Goal: Task Accomplishment & Management: Manage account settings

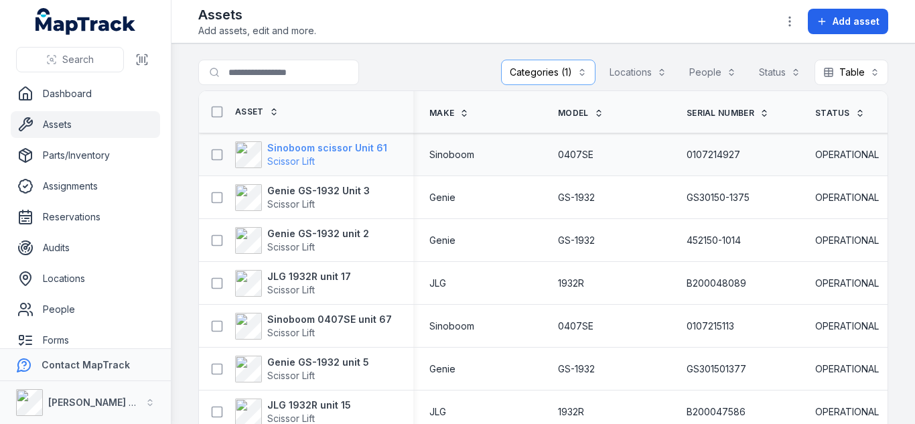
click at [323, 153] on strong "Sinoboom scissor Unit 61" at bounding box center [327, 147] width 120 height 13
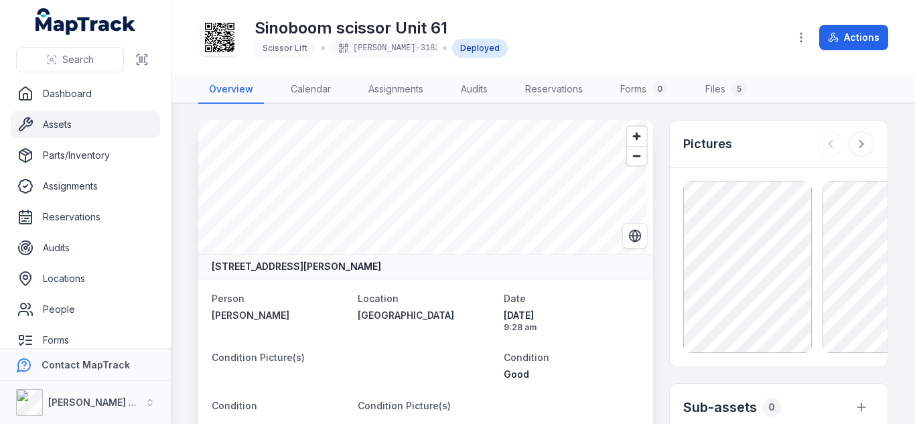
scroll to position [78, 0]
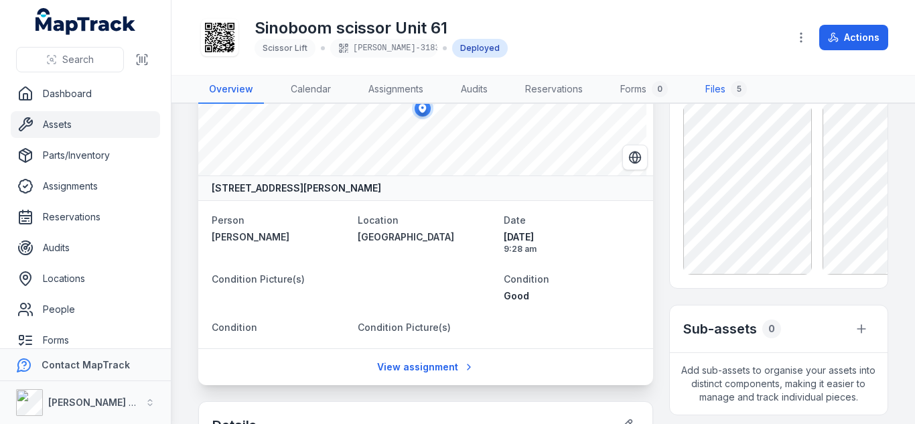
click at [732, 85] on link "Files 5" at bounding box center [726, 90] width 63 height 28
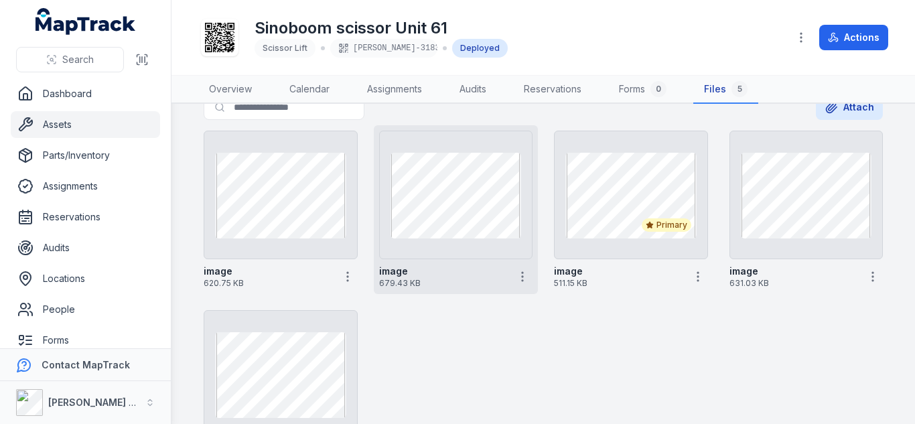
scroll to position [26, 0]
click at [522, 277] on circle "button" at bounding box center [522, 275] width 1 height 1
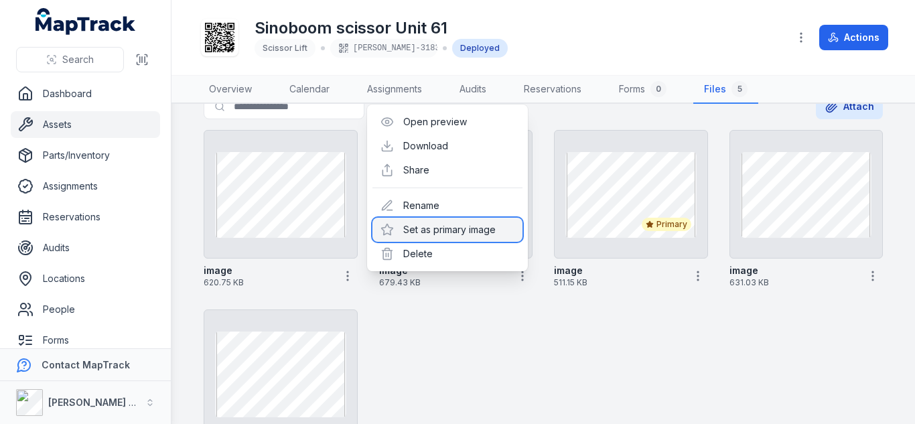
click at [449, 229] on div "Set as primary image" at bounding box center [448, 230] width 150 height 24
